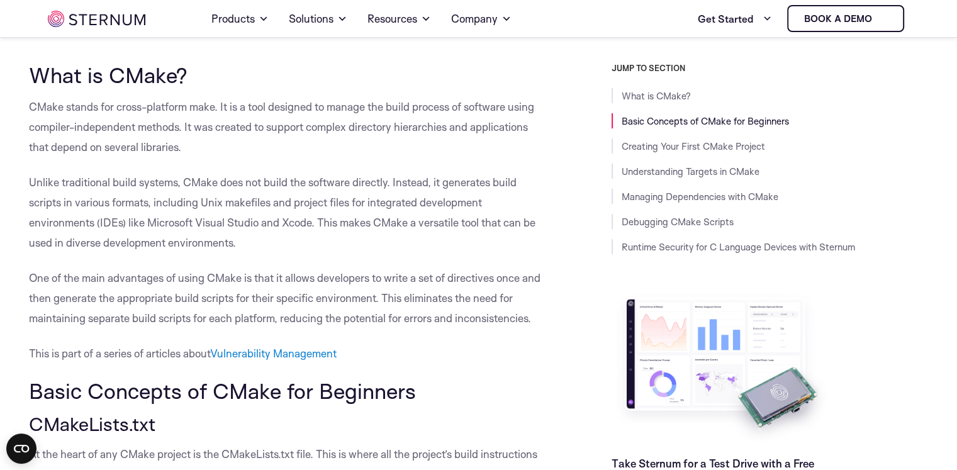
scroll to position [296, 0]
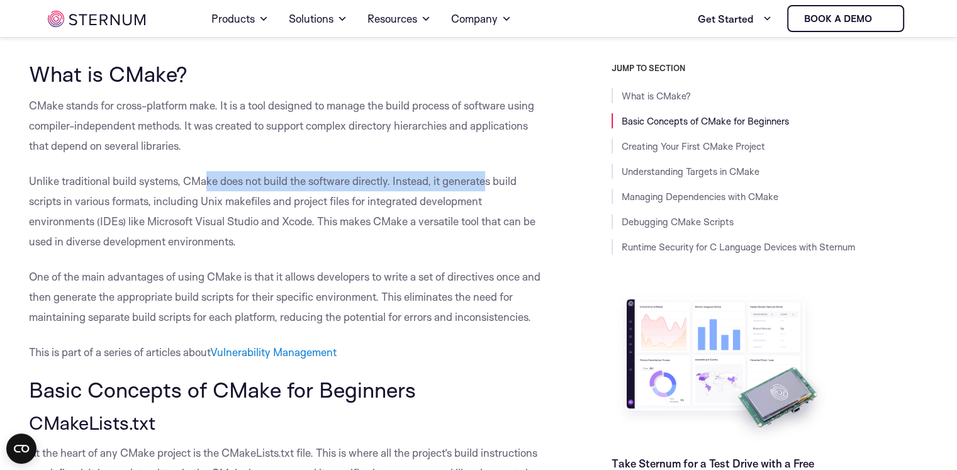
drag, startPoint x: 209, startPoint y: 173, endPoint x: 484, endPoint y: 179, distance: 275.6
click at [484, 179] on p "Unlike traditional build systems, CMake does not build the software directly. I…" at bounding box center [289, 211] width 520 height 81
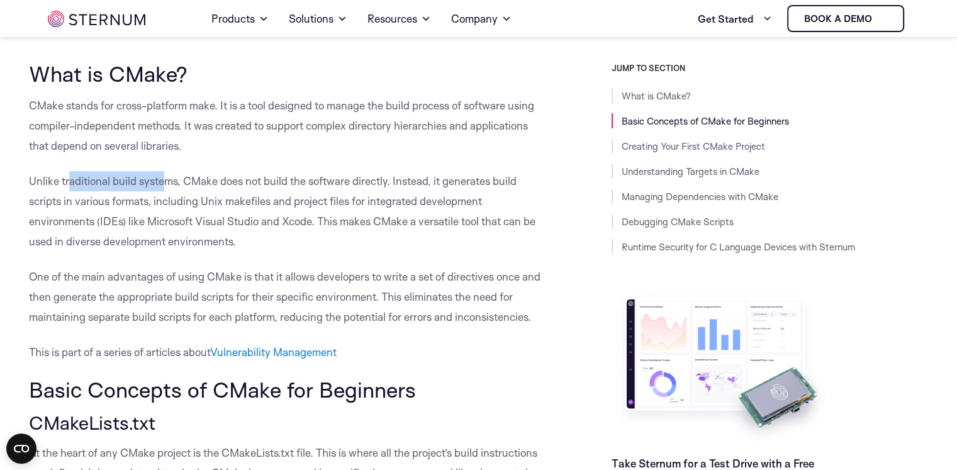
drag, startPoint x: 70, startPoint y: 183, endPoint x: 165, endPoint y: 180, distance: 94.4
click at [165, 180] on p "Unlike traditional build systems, CMake does not build the software directly. I…" at bounding box center [289, 211] width 520 height 81
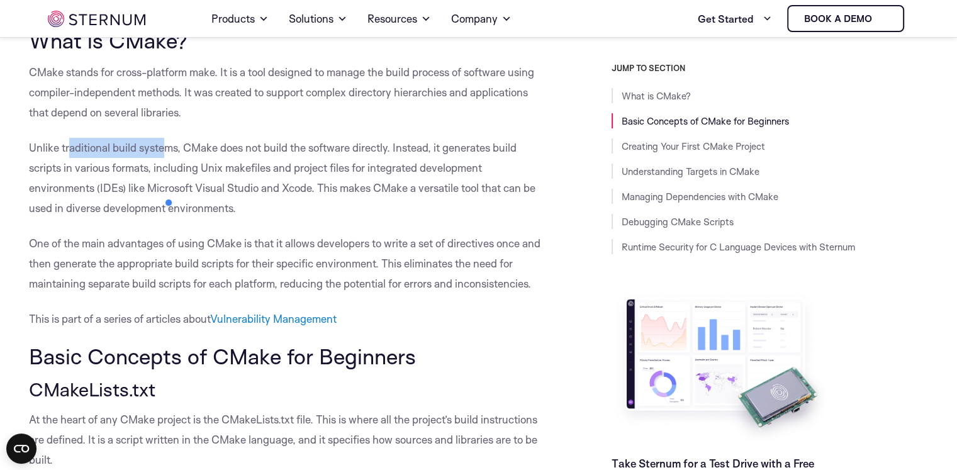
scroll to position [329, 0]
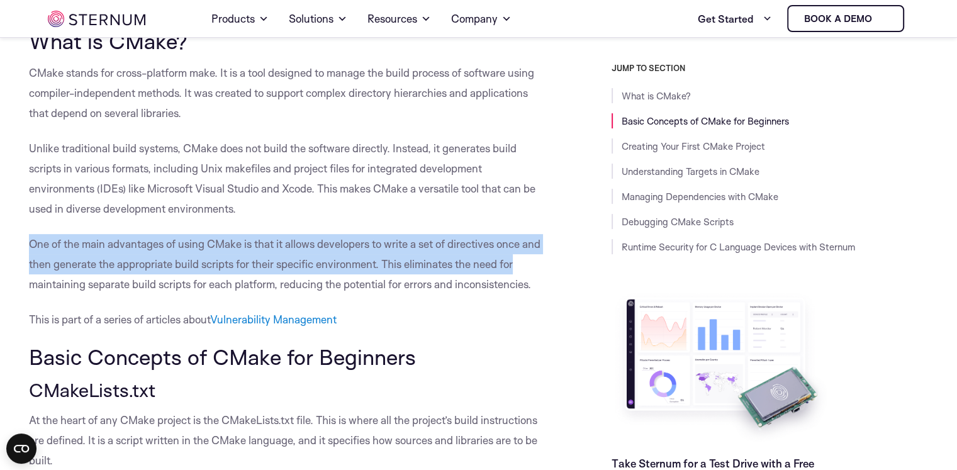
drag, startPoint x: 15, startPoint y: 239, endPoint x: 537, endPoint y: 272, distance: 523.1
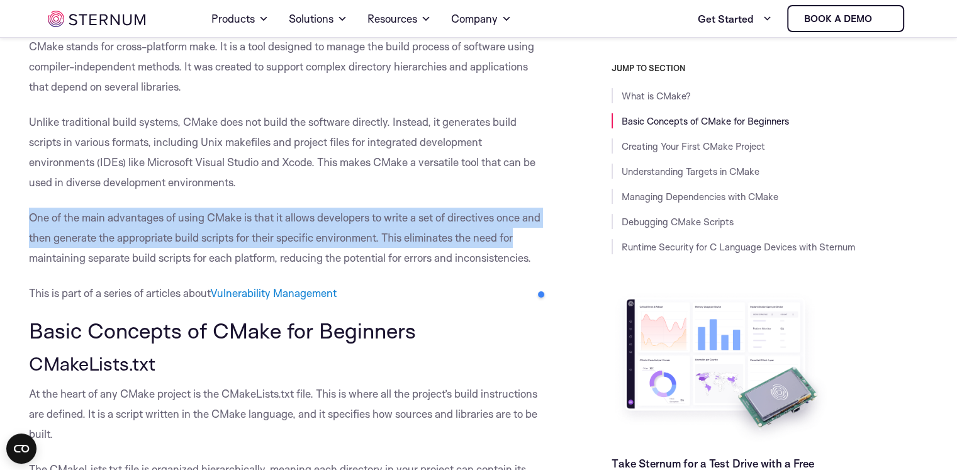
scroll to position [357, 0]
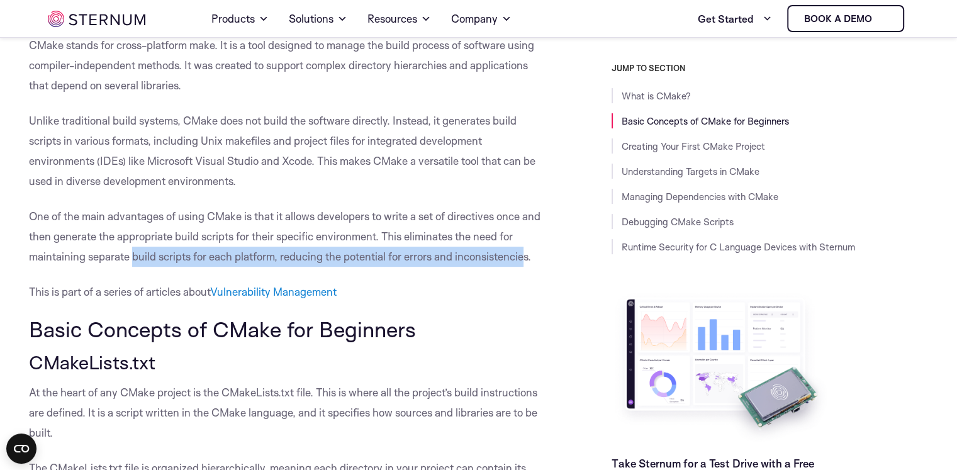
drag, startPoint x: 131, startPoint y: 257, endPoint x: 525, endPoint y: 246, distance: 393.9
click at [527, 247] on p "One of the main advantages of using CMake is that it allows developers to write…" at bounding box center [289, 236] width 520 height 60
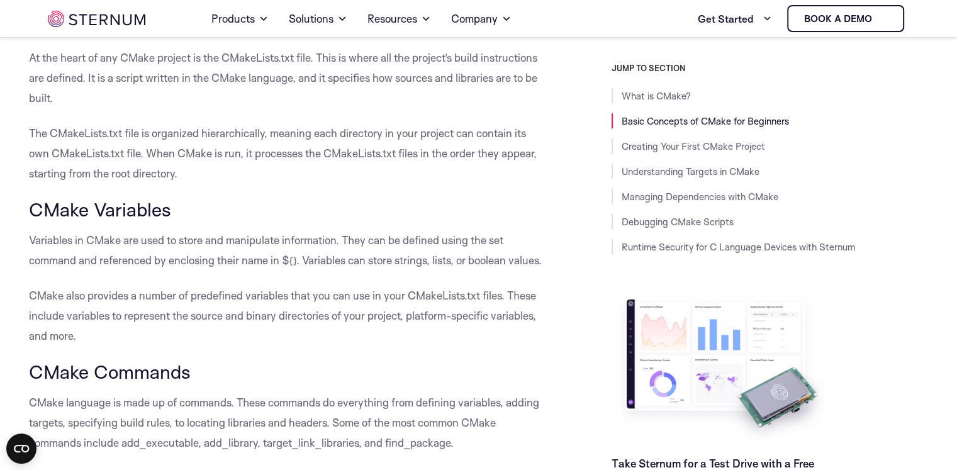
scroll to position [689, 0]
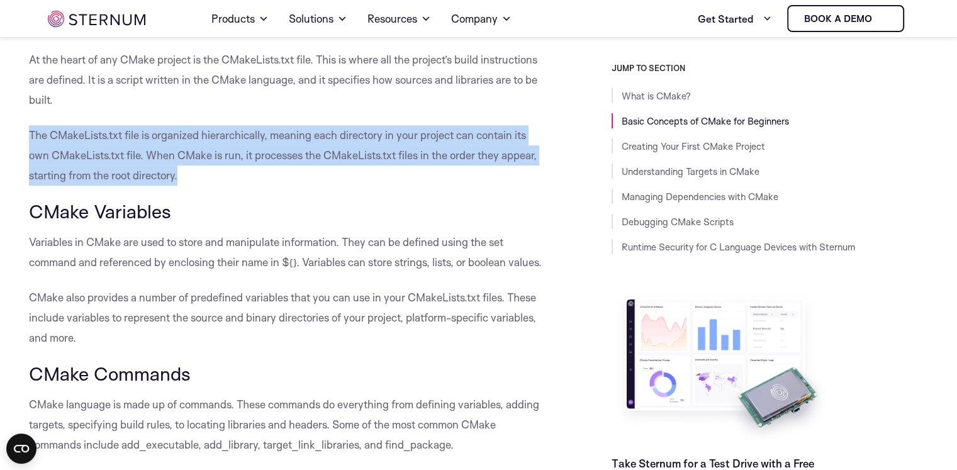
drag, startPoint x: 24, startPoint y: 130, endPoint x: 191, endPoint y: 182, distance: 174.7
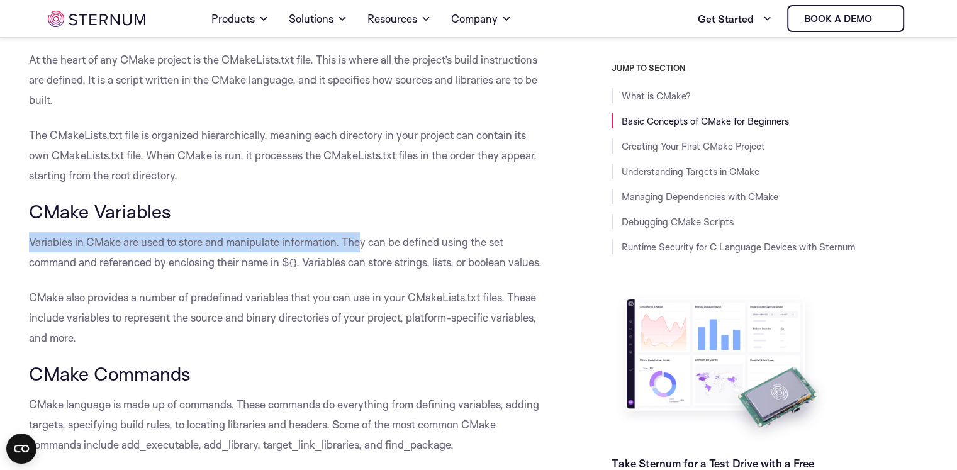
drag, startPoint x: 21, startPoint y: 241, endPoint x: 359, endPoint y: 233, distance: 337.9
click at [359, 233] on p "Variables in CMake are used to store and manipulate information. They can be de…" at bounding box center [289, 252] width 520 height 40
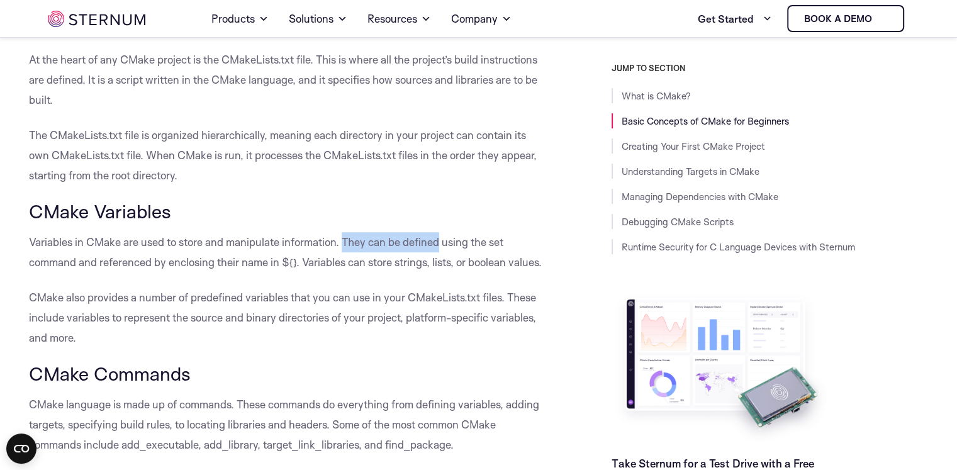
drag, startPoint x: 359, startPoint y: 233, endPoint x: 418, endPoint y: 237, distance: 58.6
click at [418, 237] on p "Variables in CMake are used to store and manipulate information. They can be de…" at bounding box center [289, 252] width 520 height 40
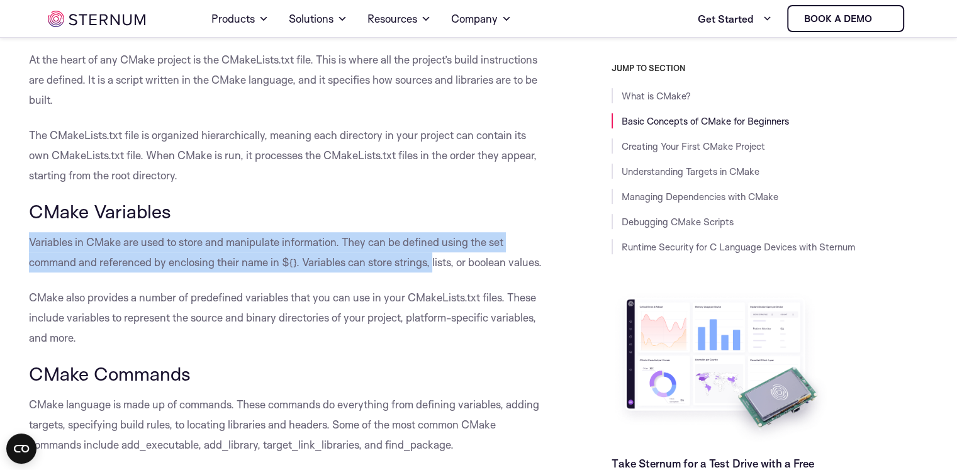
drag, startPoint x: 20, startPoint y: 250, endPoint x: 434, endPoint y: 267, distance: 414.2
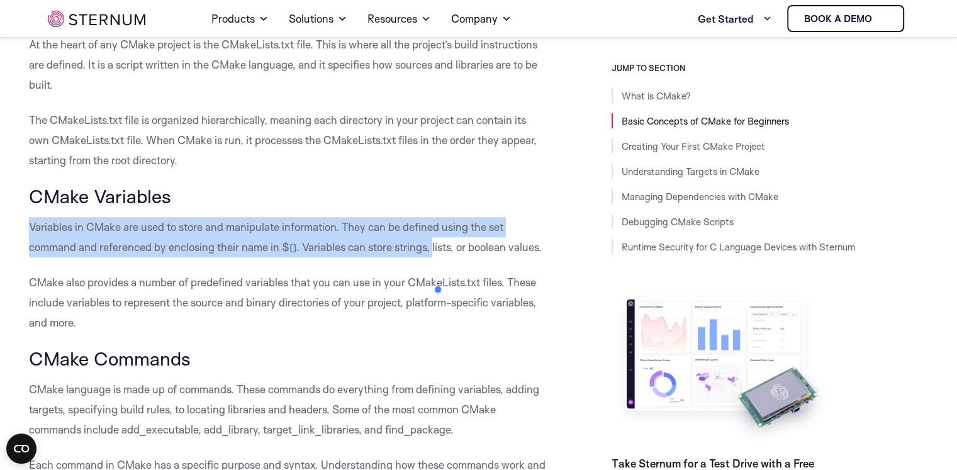
scroll to position [704, 0]
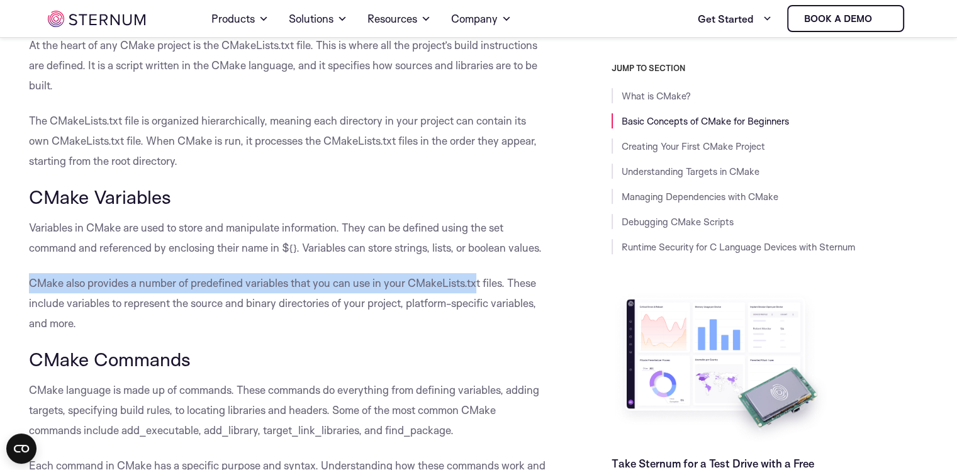
drag, startPoint x: 22, startPoint y: 281, endPoint x: 475, endPoint y: 287, distance: 452.9
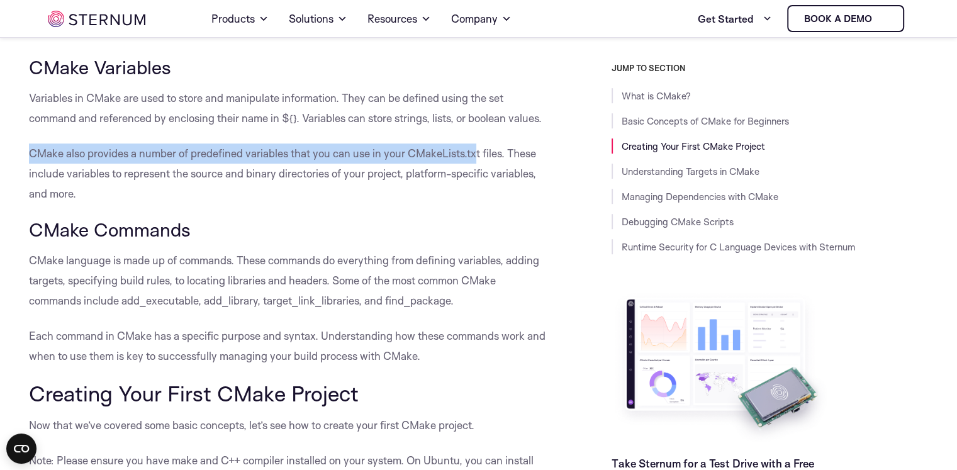
scroll to position [837, 0]
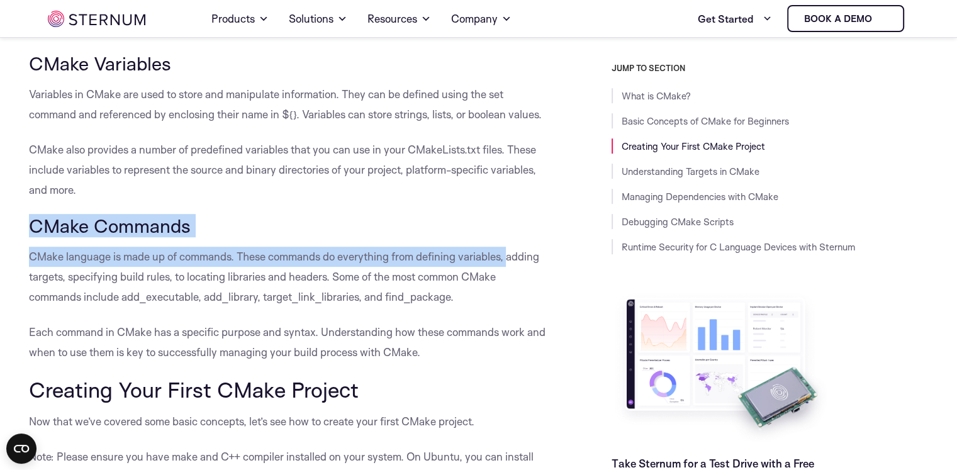
drag, startPoint x: 23, startPoint y: 223, endPoint x: 510, endPoint y: 251, distance: 487.6
click at [510, 251] on p "CMake language is made up of commands. These commands do everything from defini…" at bounding box center [289, 277] width 520 height 60
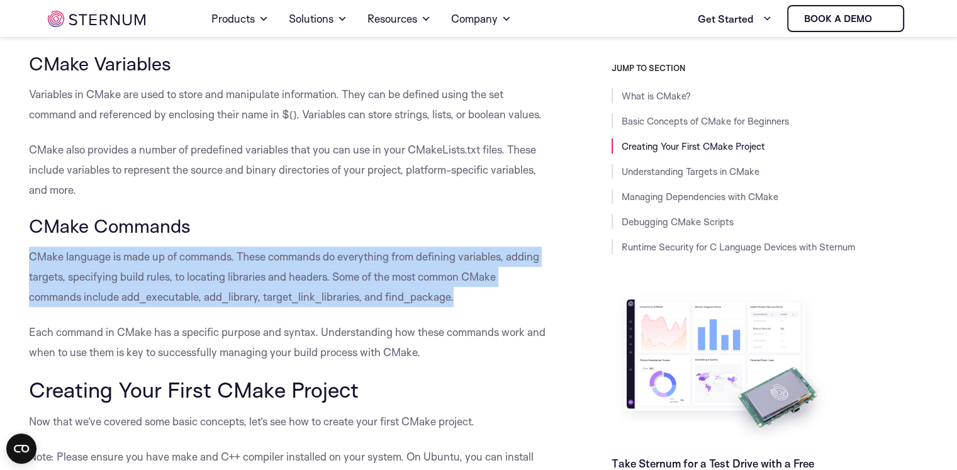
drag, startPoint x: 24, startPoint y: 249, endPoint x: 450, endPoint y: 303, distance: 429.8
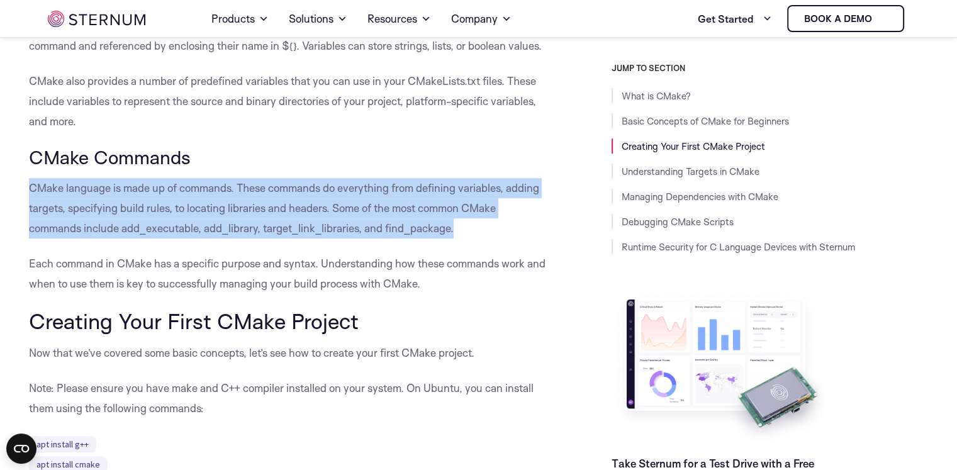
scroll to position [906, 0]
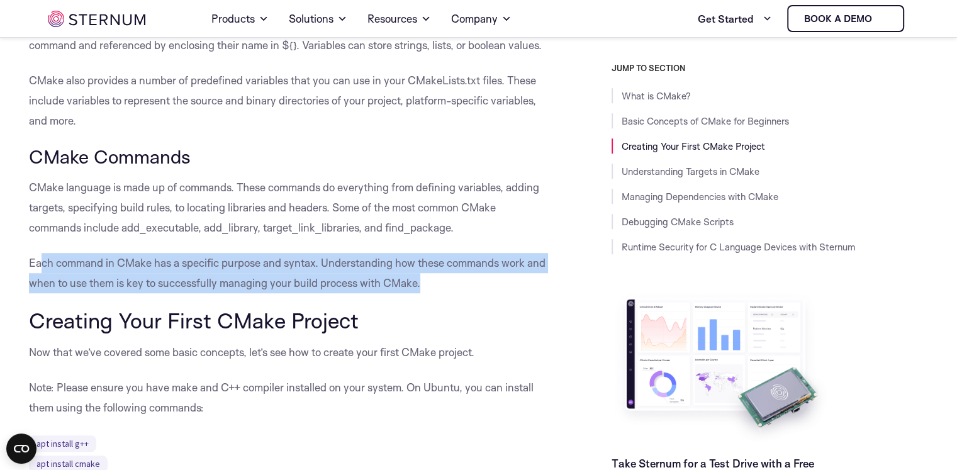
drag, startPoint x: 42, startPoint y: 252, endPoint x: 428, endPoint y: 275, distance: 386.3
click at [428, 275] on p "Each command in CMake has a specific purpose and syntax. Understanding how thes…" at bounding box center [289, 273] width 520 height 40
drag, startPoint x: 10, startPoint y: 258, endPoint x: 423, endPoint y: 275, distance: 413.6
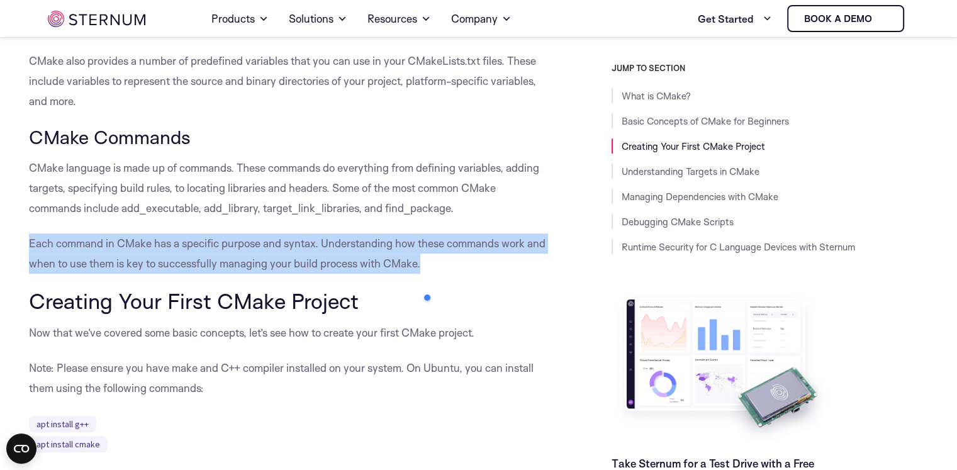
scroll to position [927, 0]
click at [117, 262] on p "Each command in CMake has a specific purpose and syntax. Understanding how thes…" at bounding box center [289, 253] width 520 height 40
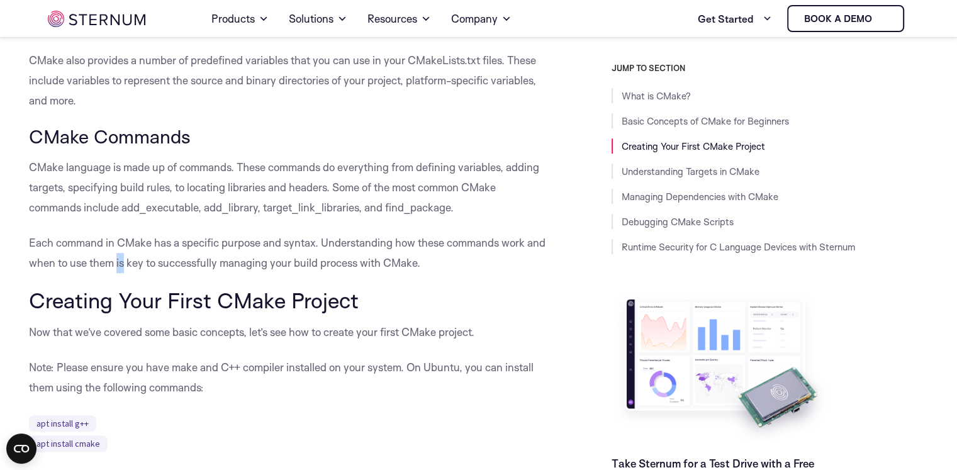
click at [117, 262] on p "Each command in CMake has a specific purpose and syntax. Understanding how thes…" at bounding box center [289, 253] width 520 height 40
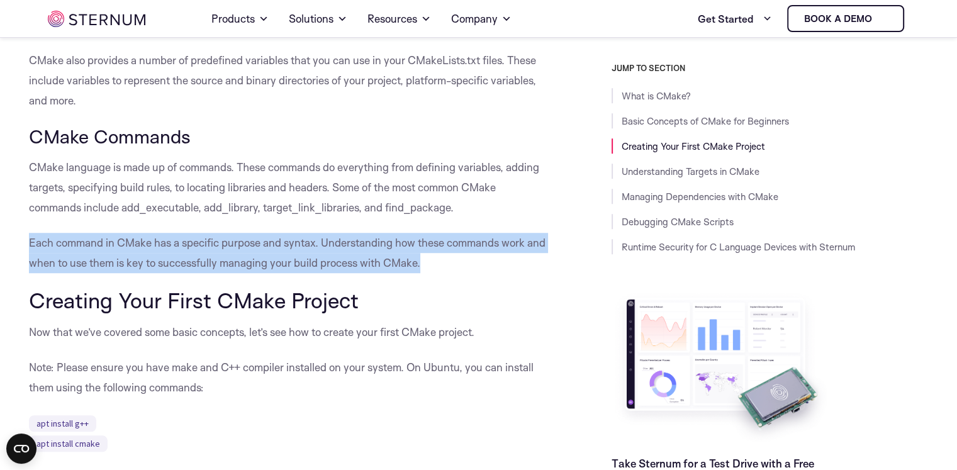
drag, startPoint x: 15, startPoint y: 242, endPoint x: 423, endPoint y: 265, distance: 408.2
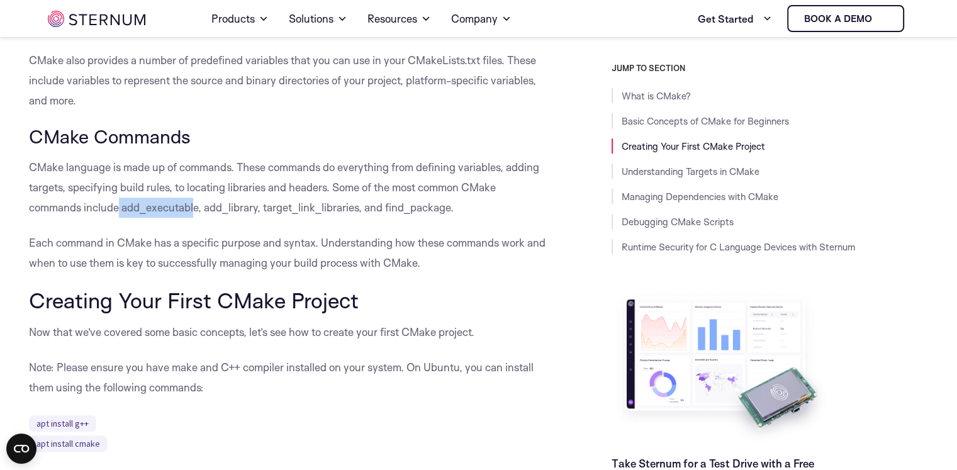
drag, startPoint x: 116, startPoint y: 207, endPoint x: 191, endPoint y: 204, distance: 75.5
click at [191, 204] on p "CMake language is made up of commands. These commands do everything from defini…" at bounding box center [289, 187] width 520 height 60
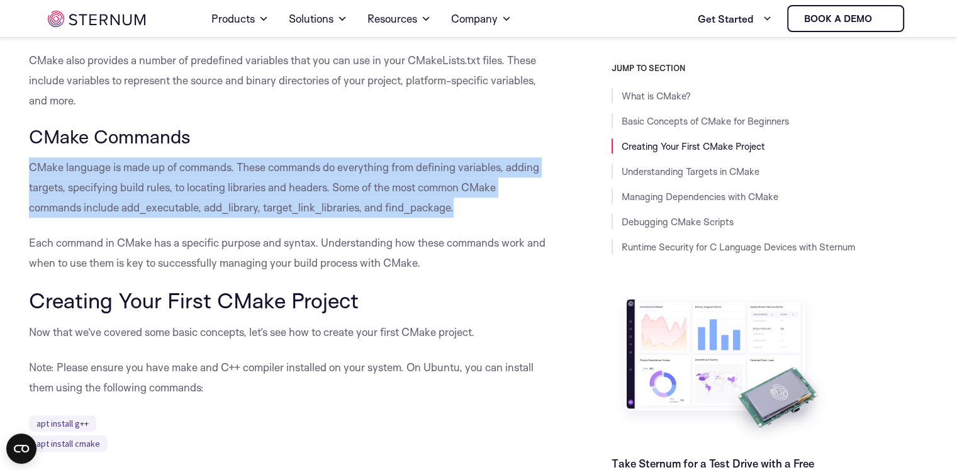
drag, startPoint x: 21, startPoint y: 164, endPoint x: 479, endPoint y: 211, distance: 460.3
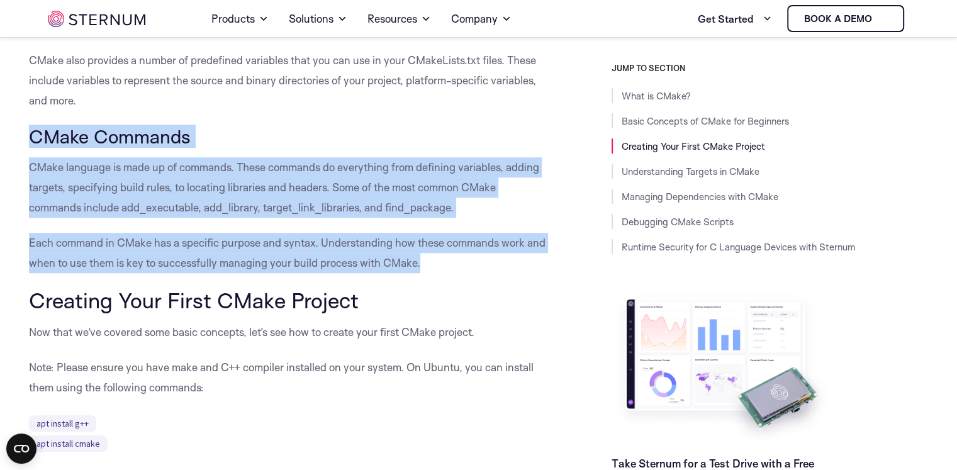
drag, startPoint x: 3, startPoint y: 130, endPoint x: 425, endPoint y: 264, distance: 442.6
copy div "CMake Commands CMake language is made up of commands. These commands do everyth…"
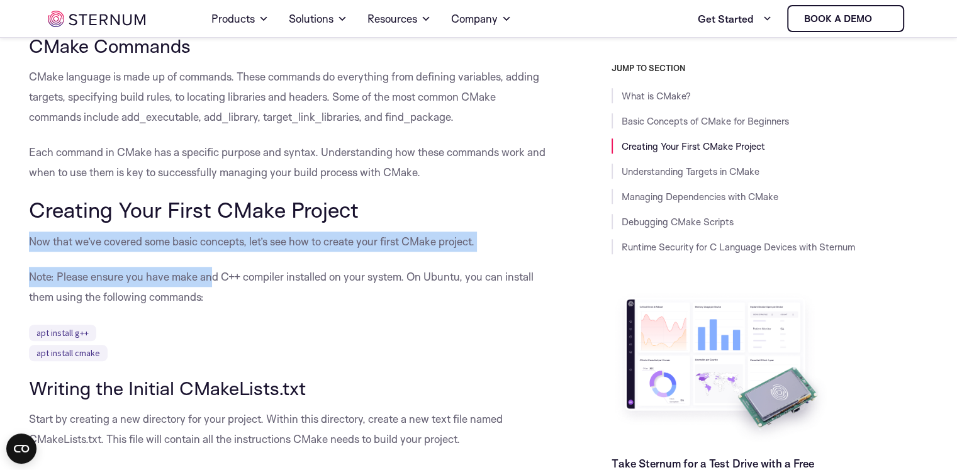
drag, startPoint x: 25, startPoint y: 235, endPoint x: 212, endPoint y: 276, distance: 191.4
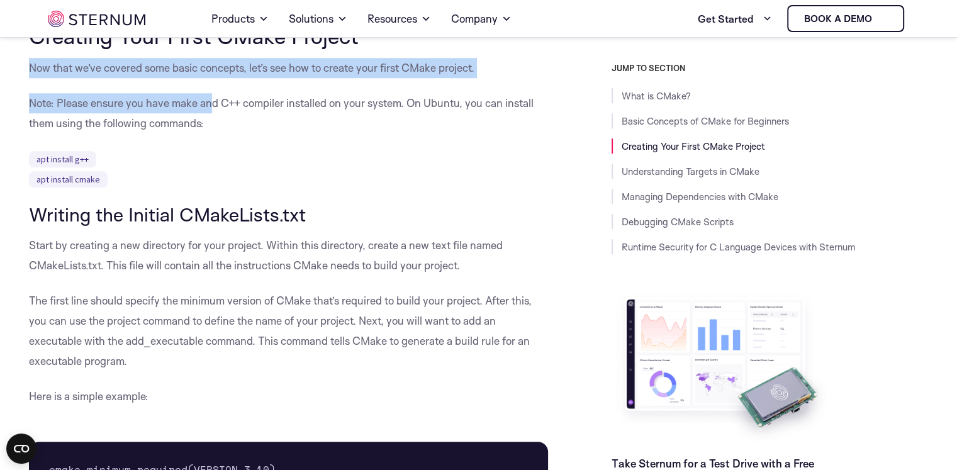
scroll to position [1194, 0]
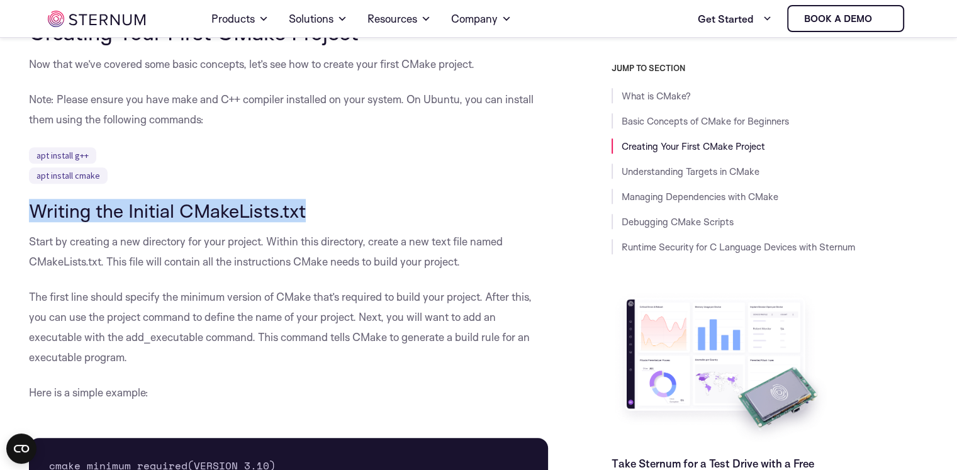
drag, startPoint x: 322, startPoint y: 211, endPoint x: 35, endPoint y: 218, distance: 287.5
click at [35, 218] on h3 "Writing the Initial CMakeLists.txt" at bounding box center [289, 210] width 520 height 21
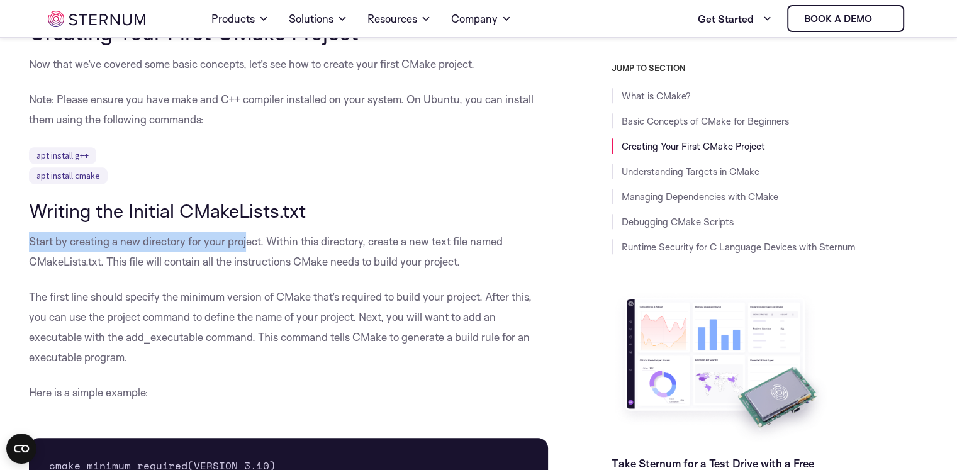
drag, startPoint x: 25, startPoint y: 245, endPoint x: 248, endPoint y: 247, distance: 223.3
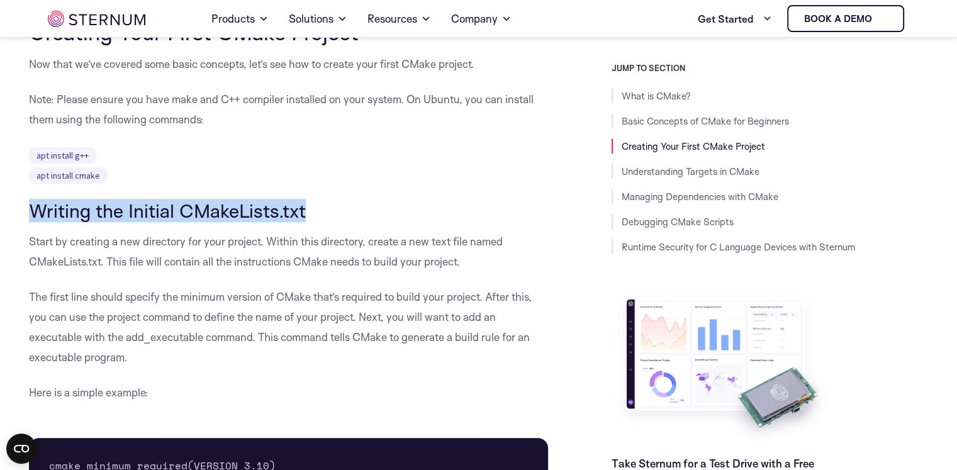
drag, startPoint x: 18, startPoint y: 205, endPoint x: 325, endPoint y: 207, distance: 307.0
copy h3 "Writing the Initial CMakeLists.txt"
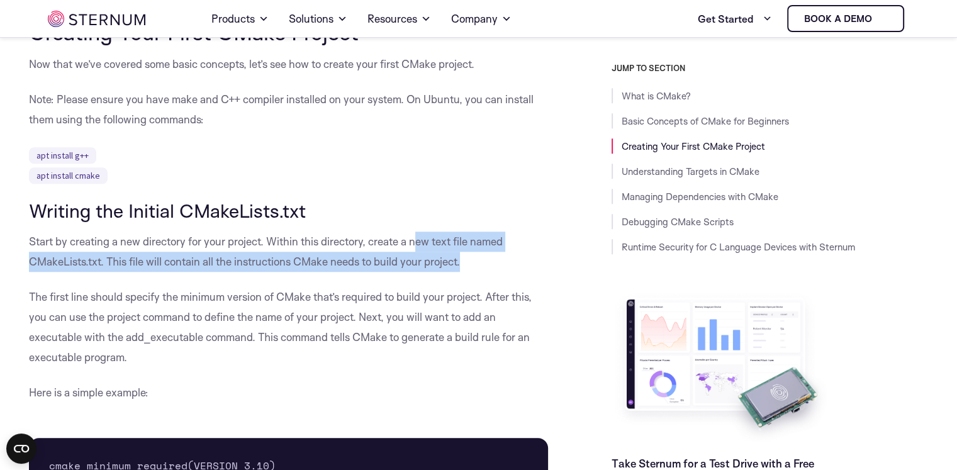
drag, startPoint x: 419, startPoint y: 245, endPoint x: 476, endPoint y: 257, distance: 58.5
click at [473, 257] on p "Start by creating a new directory for your project. Within this directory, crea…" at bounding box center [289, 251] width 520 height 40
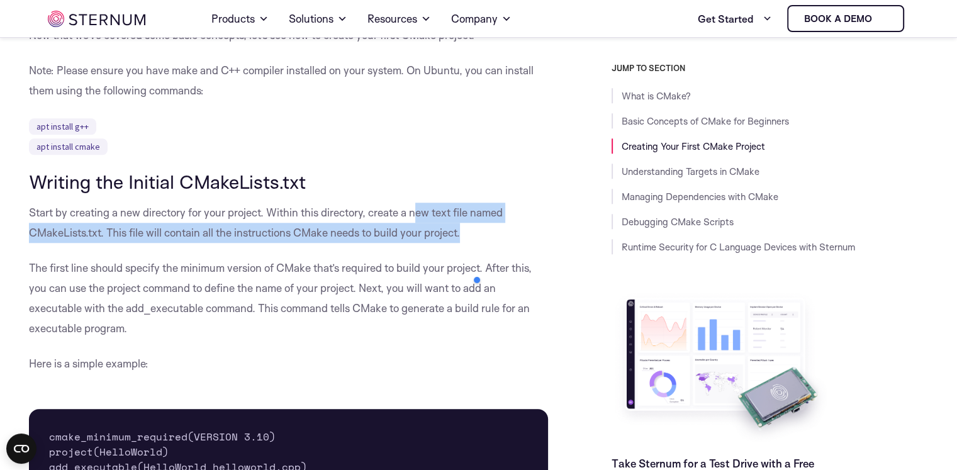
scroll to position [1225, 0]
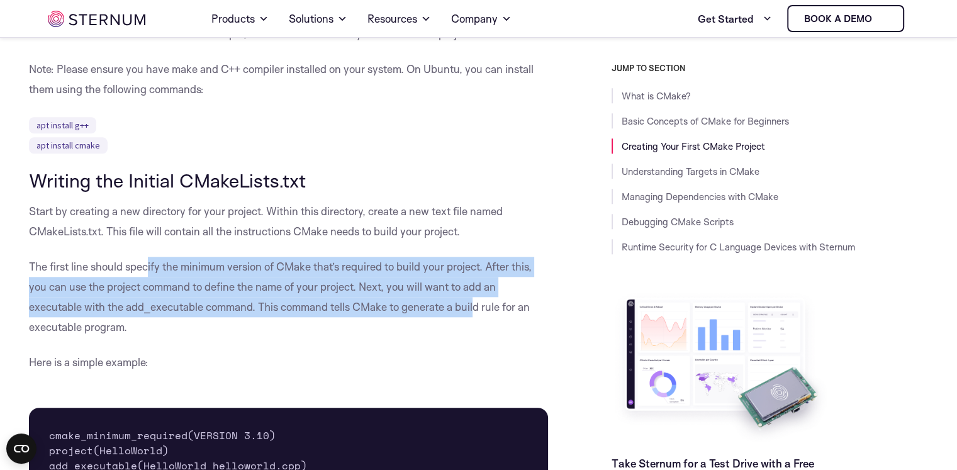
drag, startPoint x: 148, startPoint y: 262, endPoint x: 474, endPoint y: 314, distance: 329.9
click at [474, 314] on p "The first line should specify the minimum version of CMake that’s required to b…" at bounding box center [289, 297] width 520 height 81
click at [377, 303] on p "The first line should specify the minimum version of CMake that’s required to b…" at bounding box center [289, 297] width 520 height 81
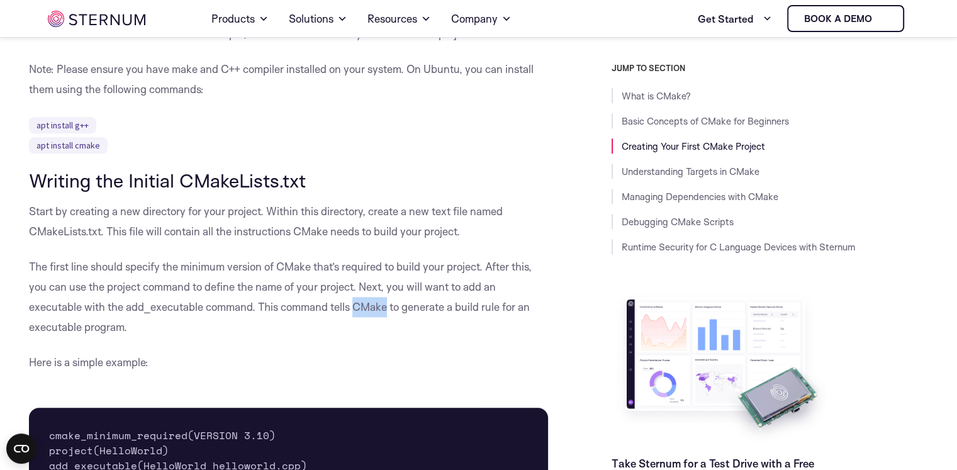
click at [377, 303] on p "The first line should specify the minimum version of CMake that’s required to b…" at bounding box center [289, 297] width 520 height 81
